Goal: Information Seeking & Learning: Learn about a topic

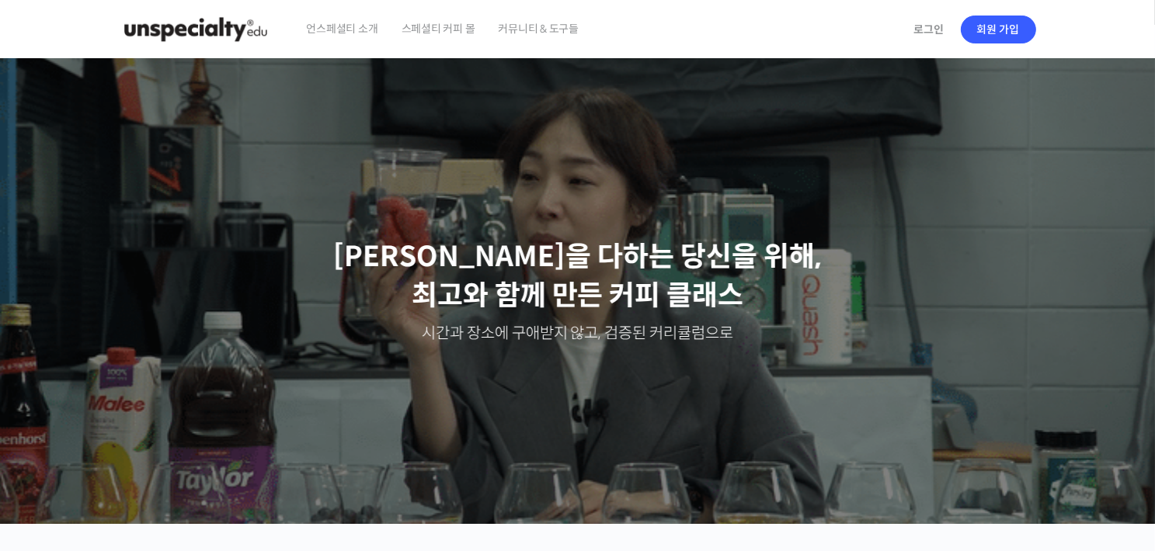
click at [323, 31] on span "언스페셜티 소개" at bounding box center [342, 28] width 71 height 59
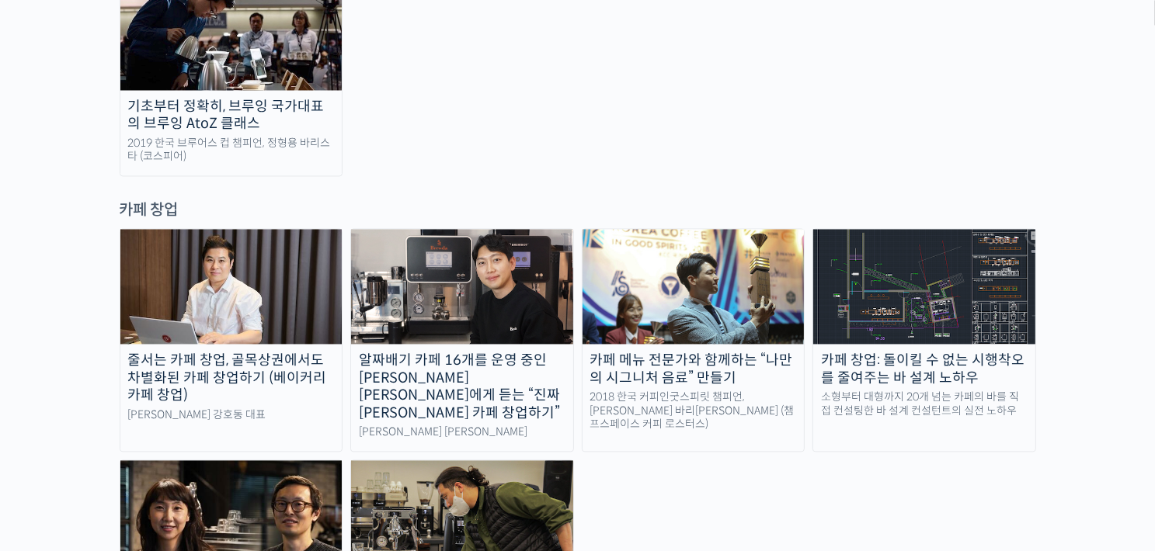
scroll to position [3029, 0]
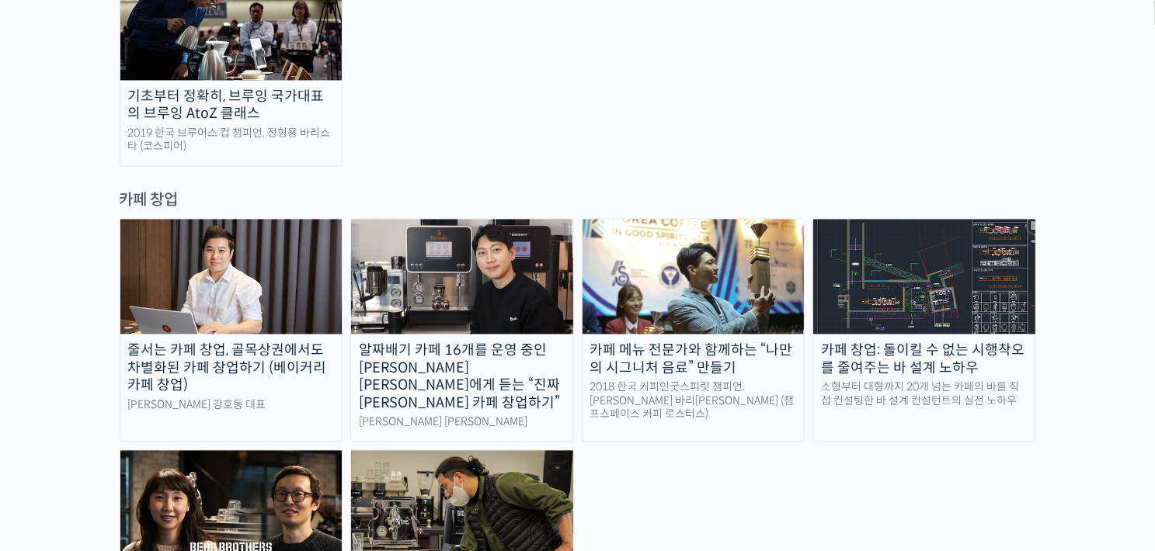
click at [457, 219] on img at bounding box center [462, 276] width 222 height 115
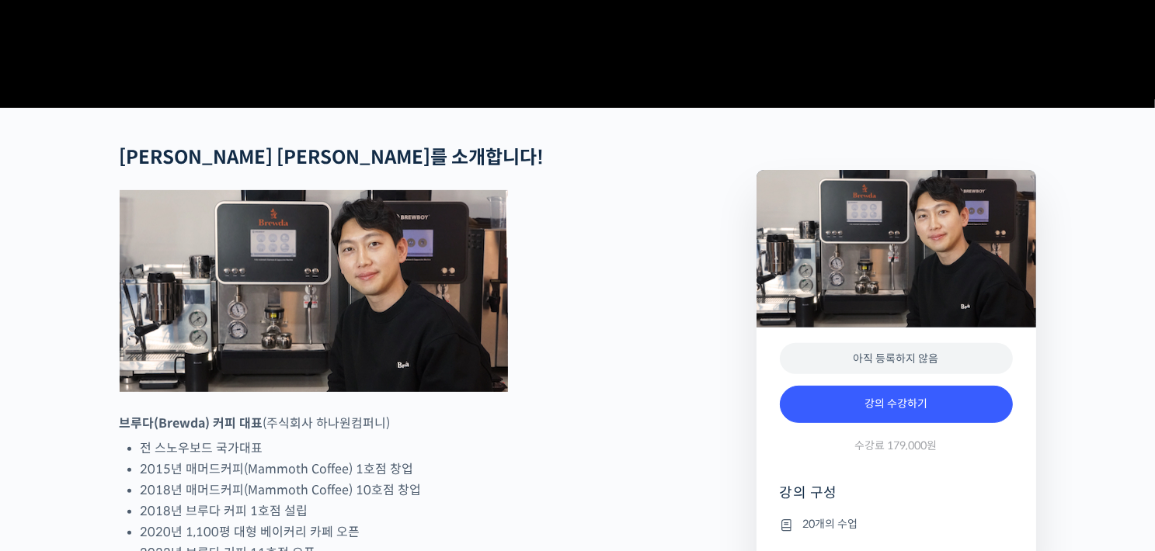
scroll to position [621, 0]
